Goal: Information Seeking & Learning: Learn about a topic

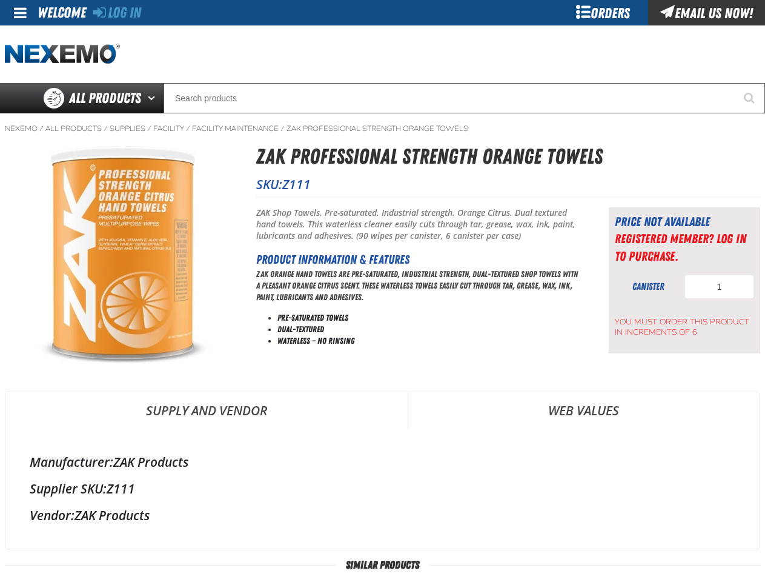
click at [382, 291] on p "ZAK Orange Hand Towels are pre-saturated, industrial strength, dual-textured sh…" at bounding box center [417, 285] width 322 height 35
click at [21, 13] on span at bounding box center [20, 12] width 13 height 15
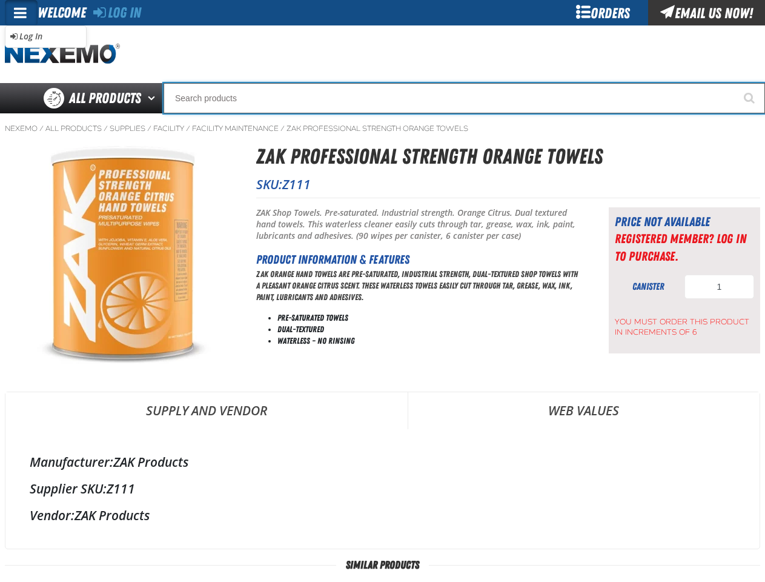
click at [382, 98] on input "Search" at bounding box center [465, 98] width 602 height 30
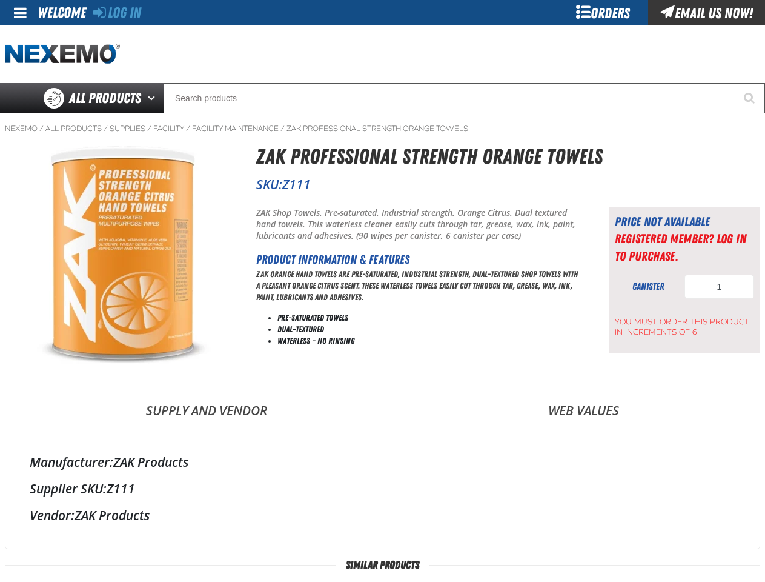
click at [382, 361] on div "Short Description: ZAK Shop Towels. Pre-saturated. Industrial strength. Orange …" at bounding box center [417, 285] width 322 height 156
click at [120, 255] on img at bounding box center [119, 255] width 229 height 229
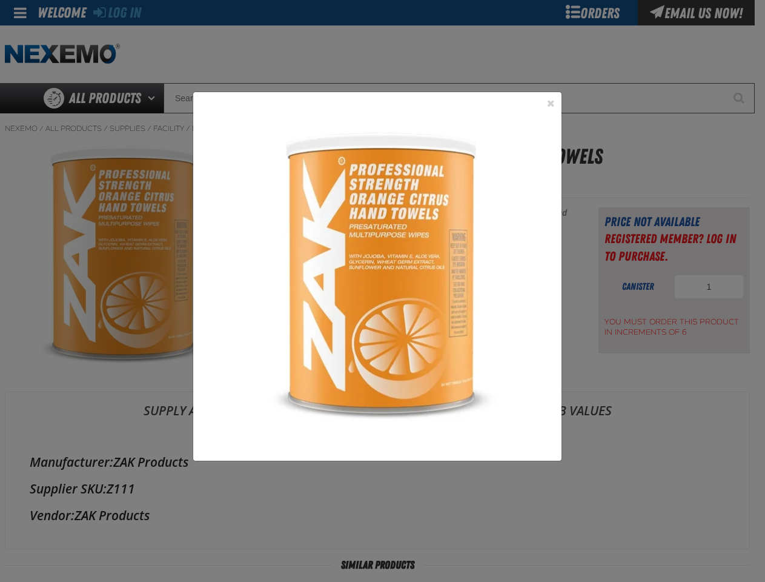
click at [685, 306] on div "1" at bounding box center [382, 291] width 765 height 582
click at [207, 410] on div "1" at bounding box center [382, 291] width 765 height 582
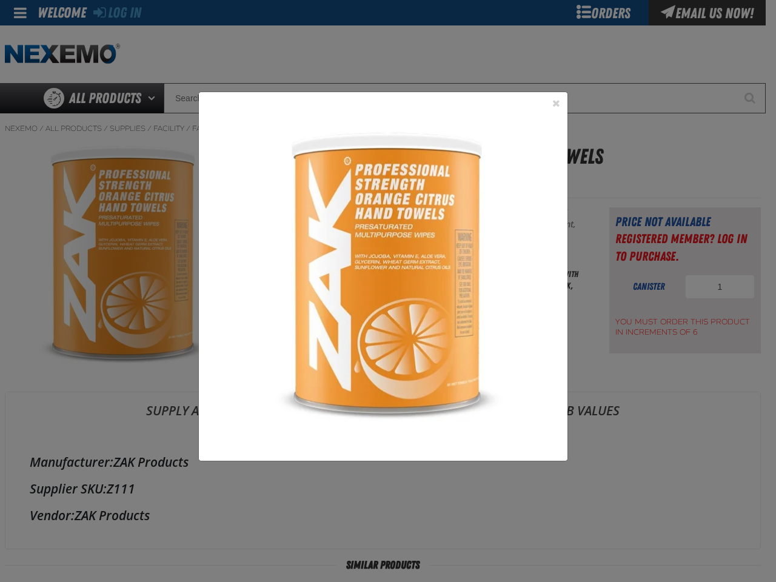
click at [584, 410] on div "1" at bounding box center [388, 291] width 776 height 582
